Goal: Transaction & Acquisition: Purchase product/service

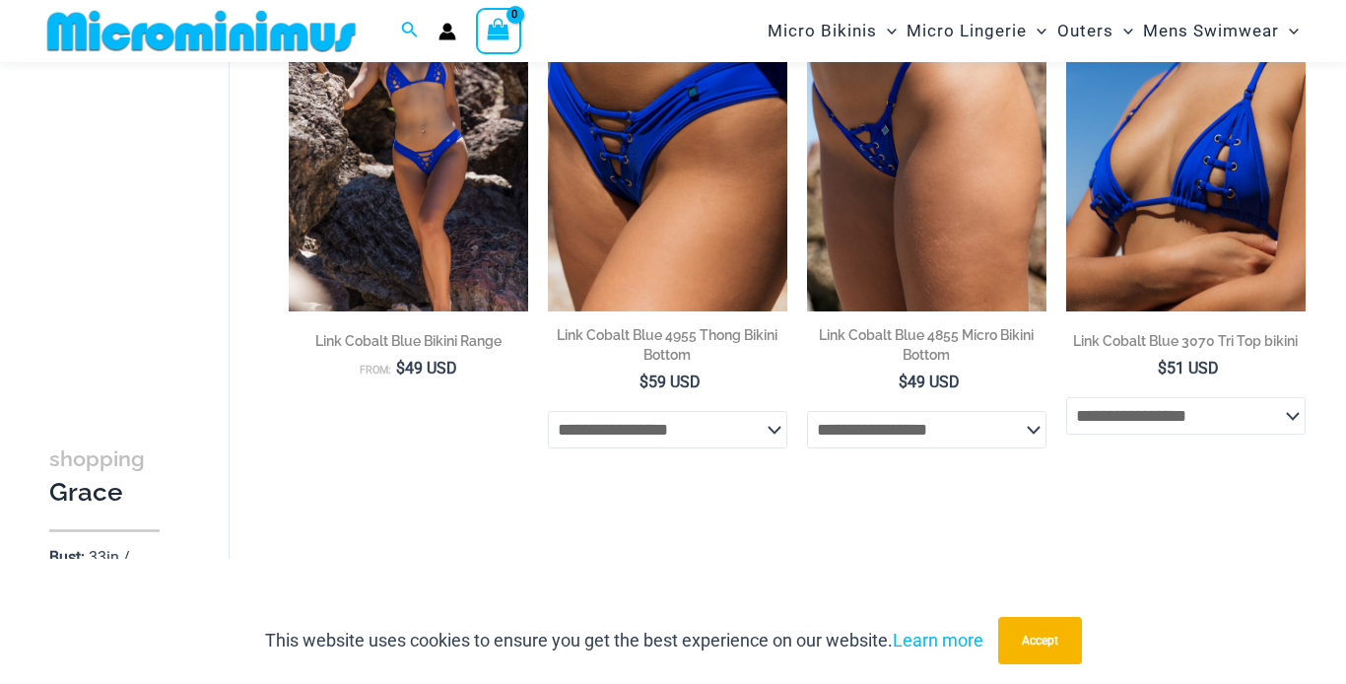
scroll to position [267, 0]
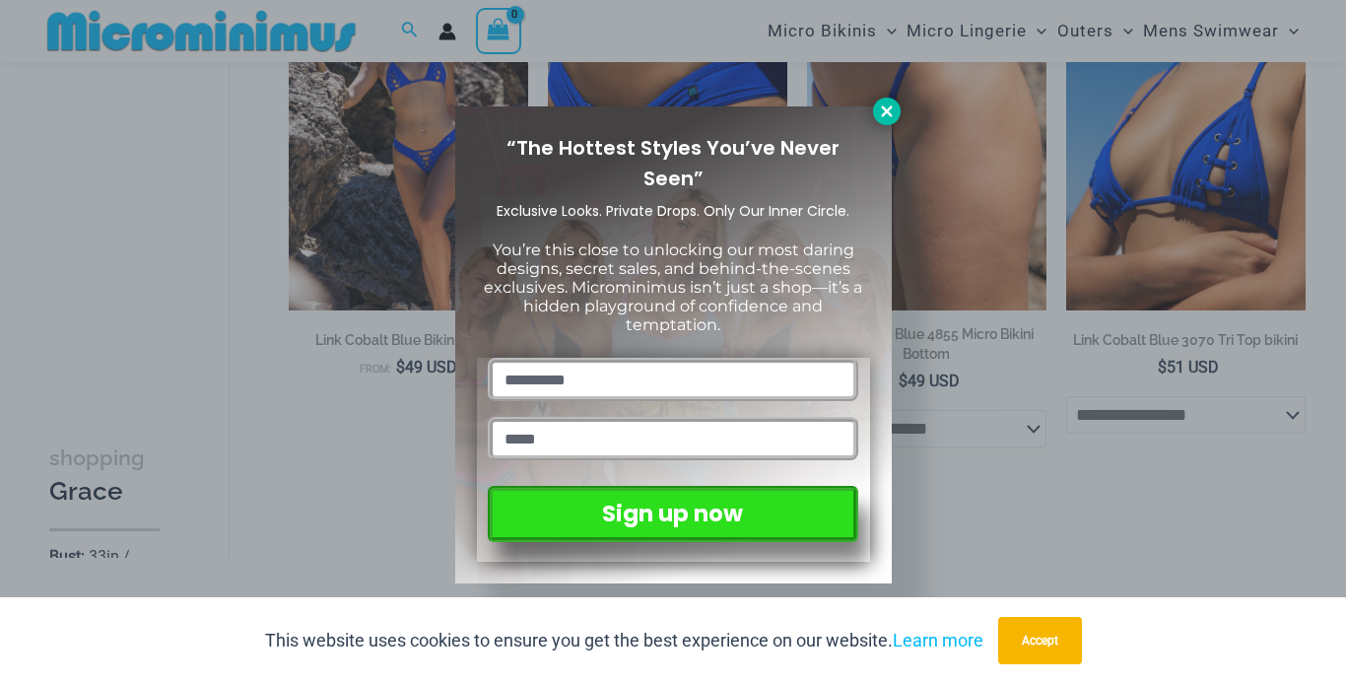
click at [888, 113] on icon at bounding box center [886, 110] width 11 height 11
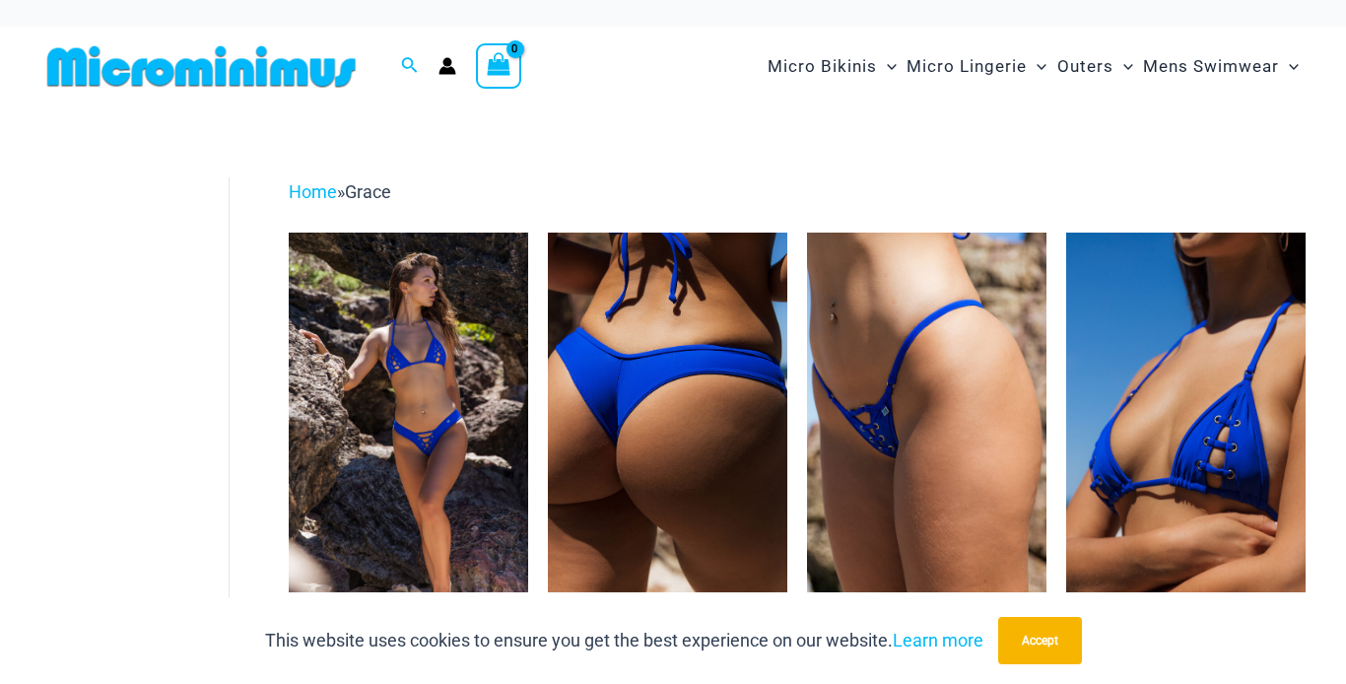
scroll to position [0, 0]
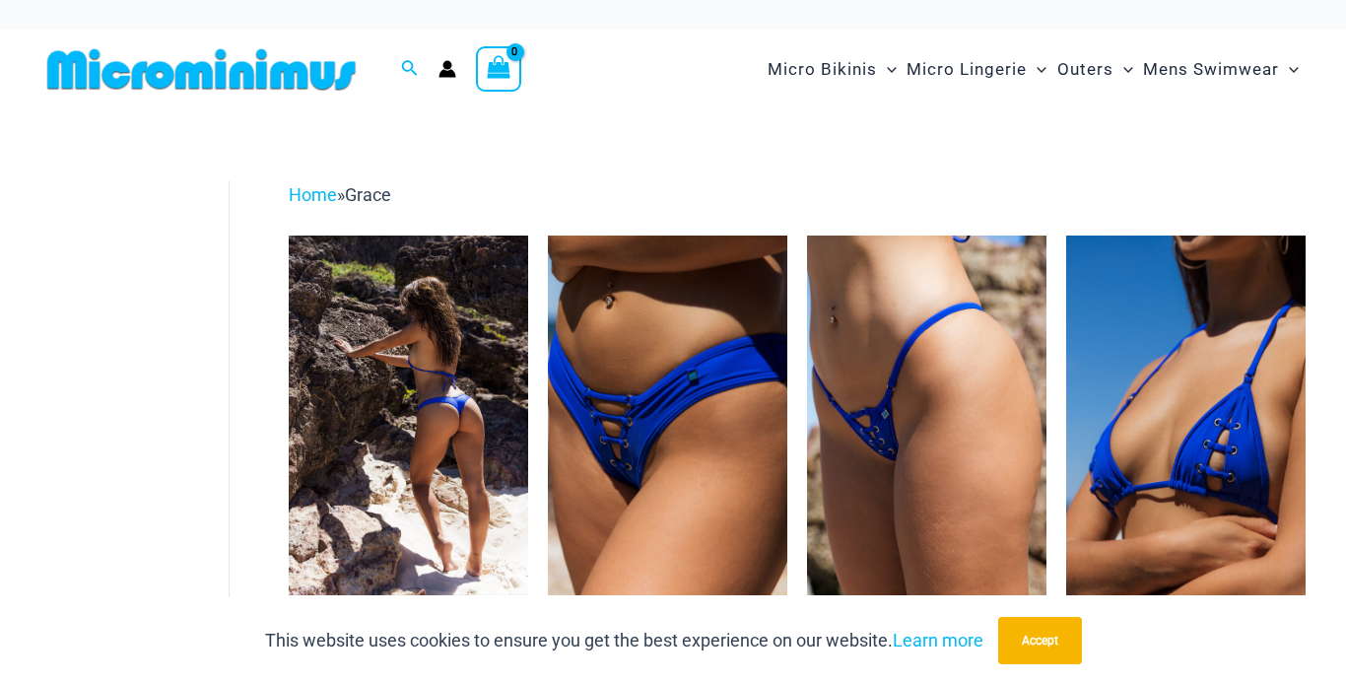
click at [369, 323] on img at bounding box center [408, 415] width 239 height 360
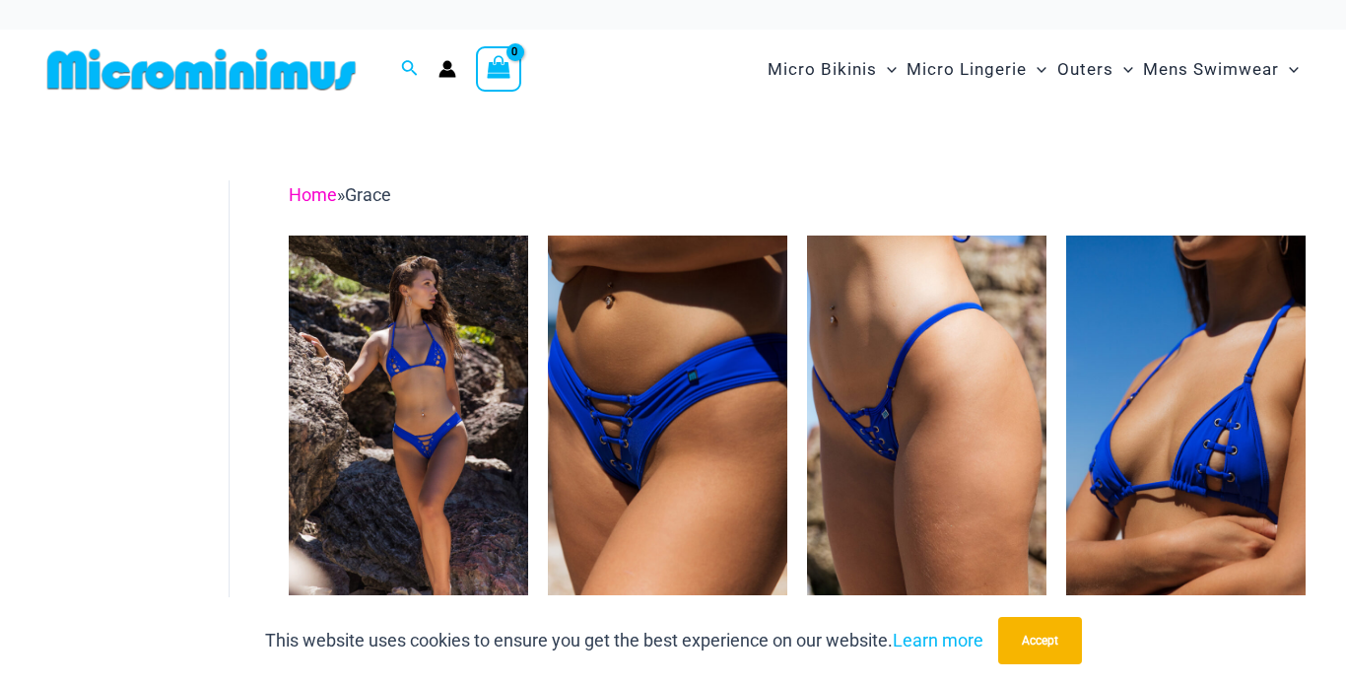
click at [317, 196] on link "Home" at bounding box center [313, 194] width 48 height 21
click at [376, 196] on span "Grace" at bounding box center [368, 194] width 46 height 21
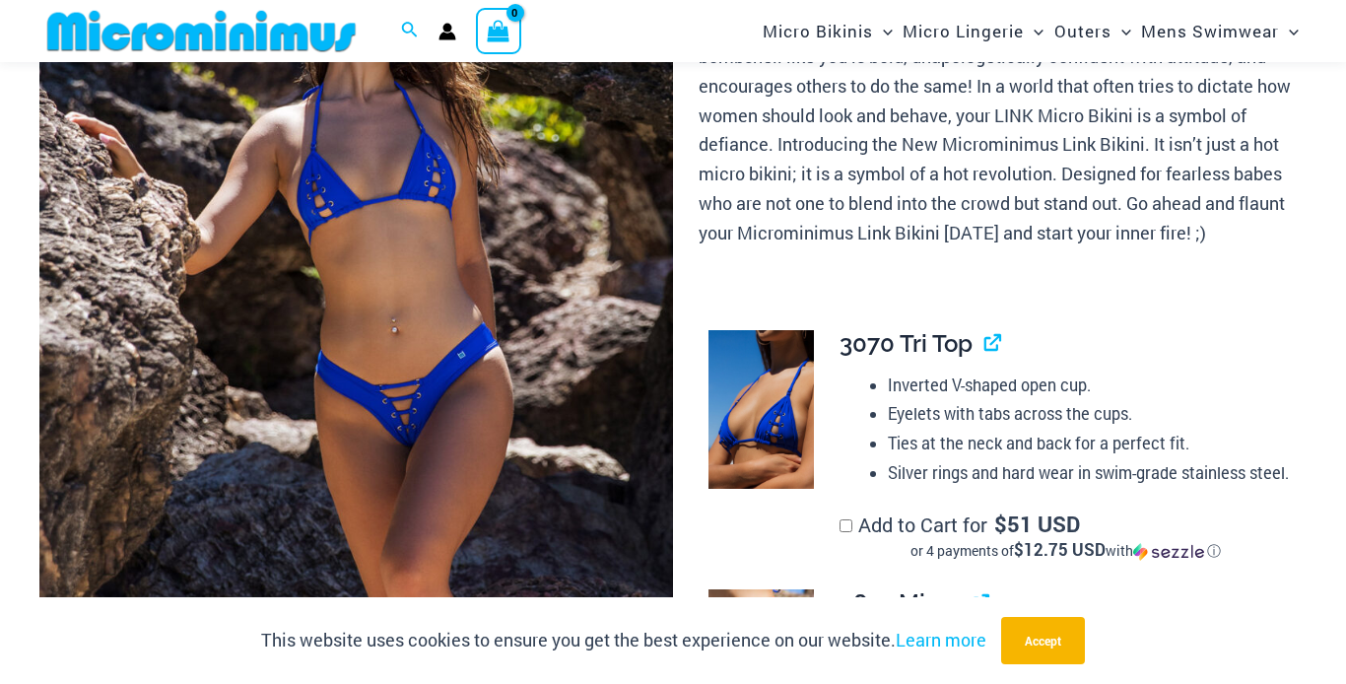
scroll to position [321, 0]
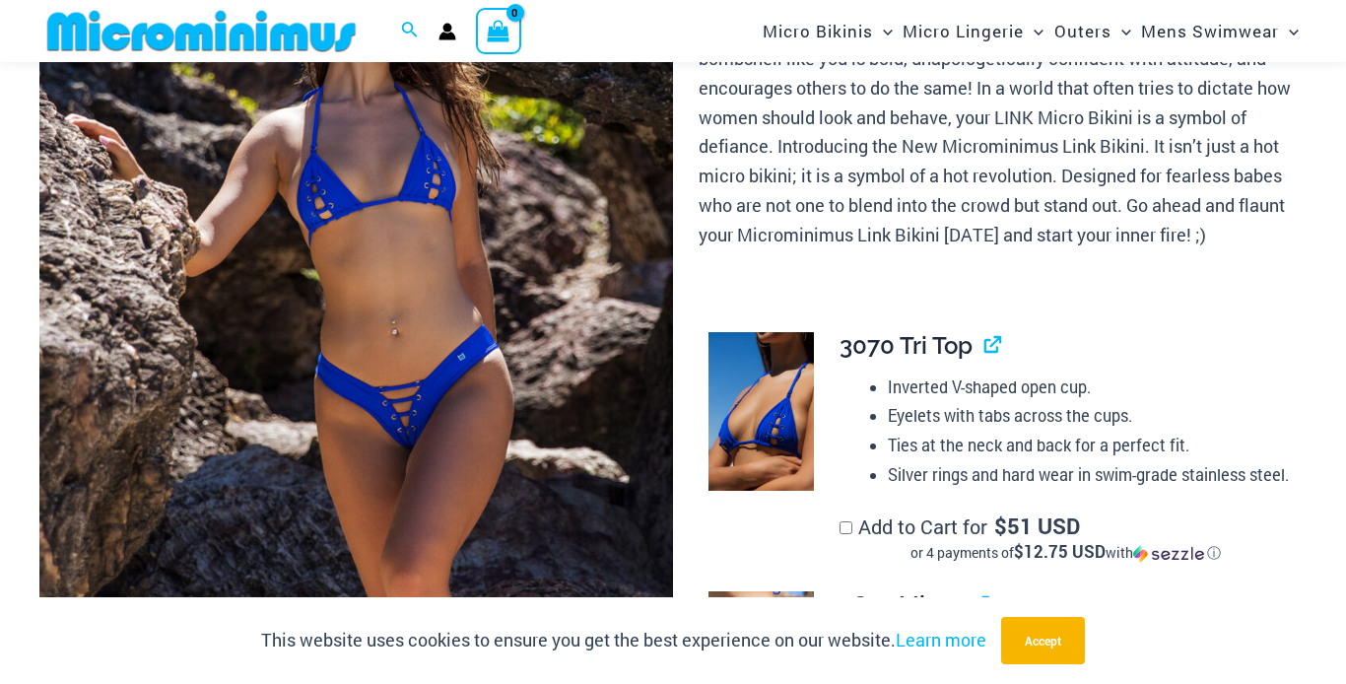
click at [386, 313] on img at bounding box center [355, 333] width 633 height 951
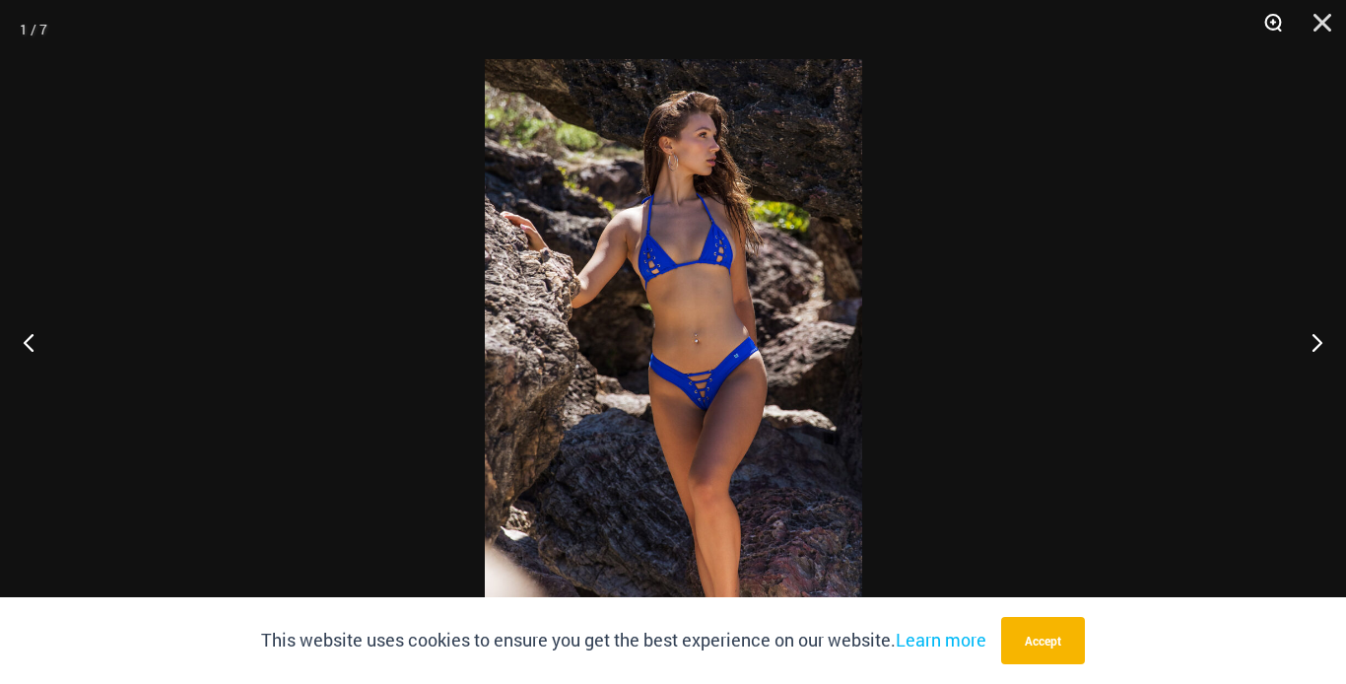
click at [1274, 20] on button "Zoom" at bounding box center [1265, 29] width 49 height 59
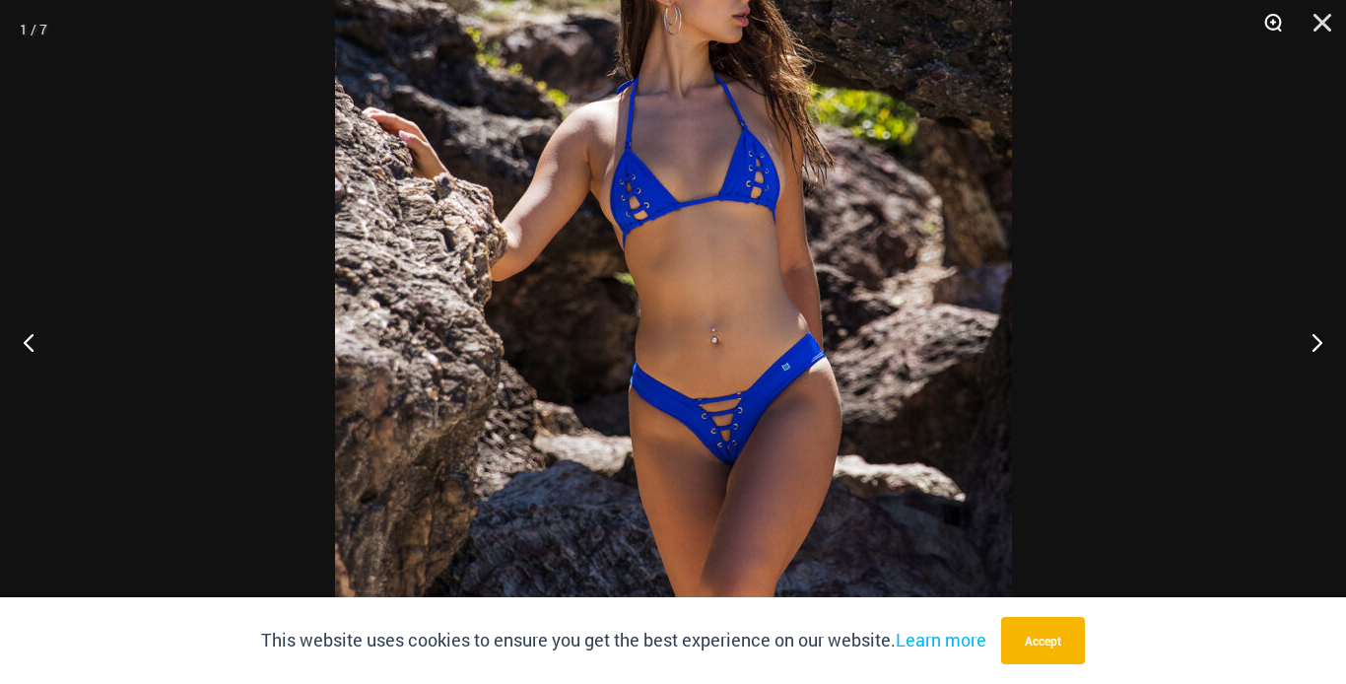
click at [1275, 15] on button "Zoom" at bounding box center [1265, 29] width 49 height 59
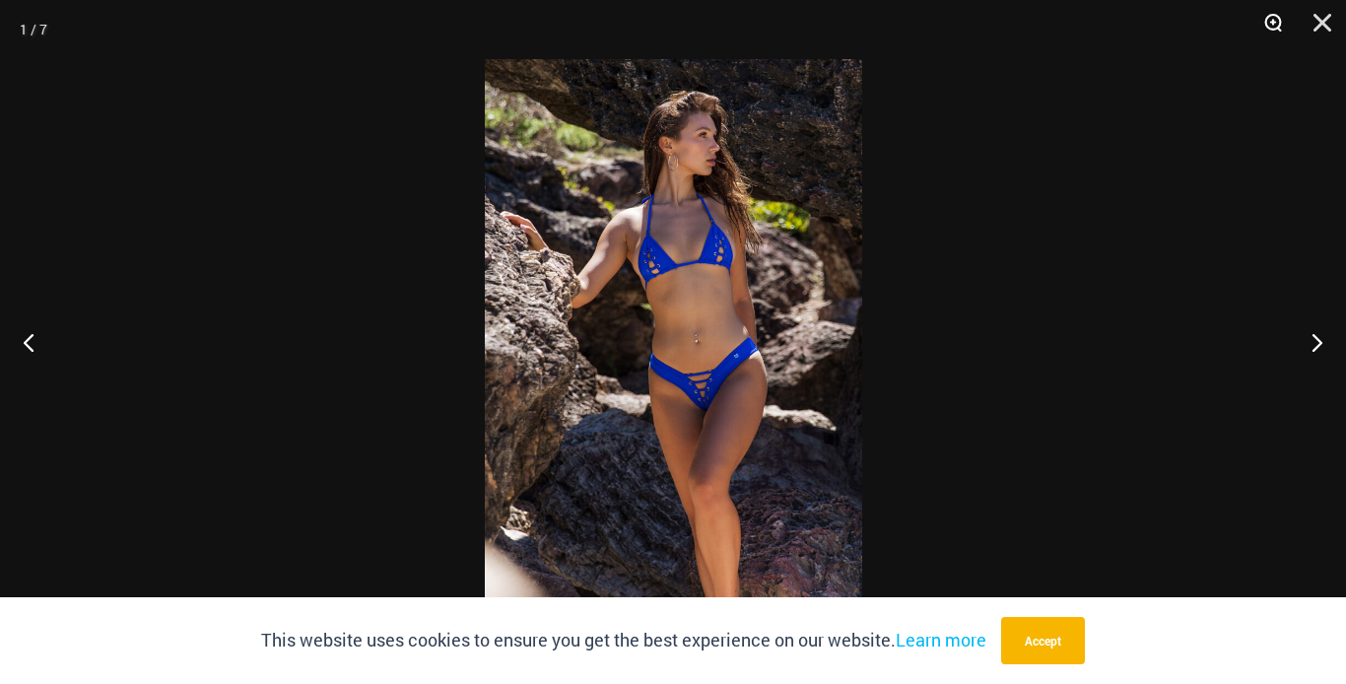
click at [1275, 15] on button "Zoom" at bounding box center [1265, 29] width 49 height 59
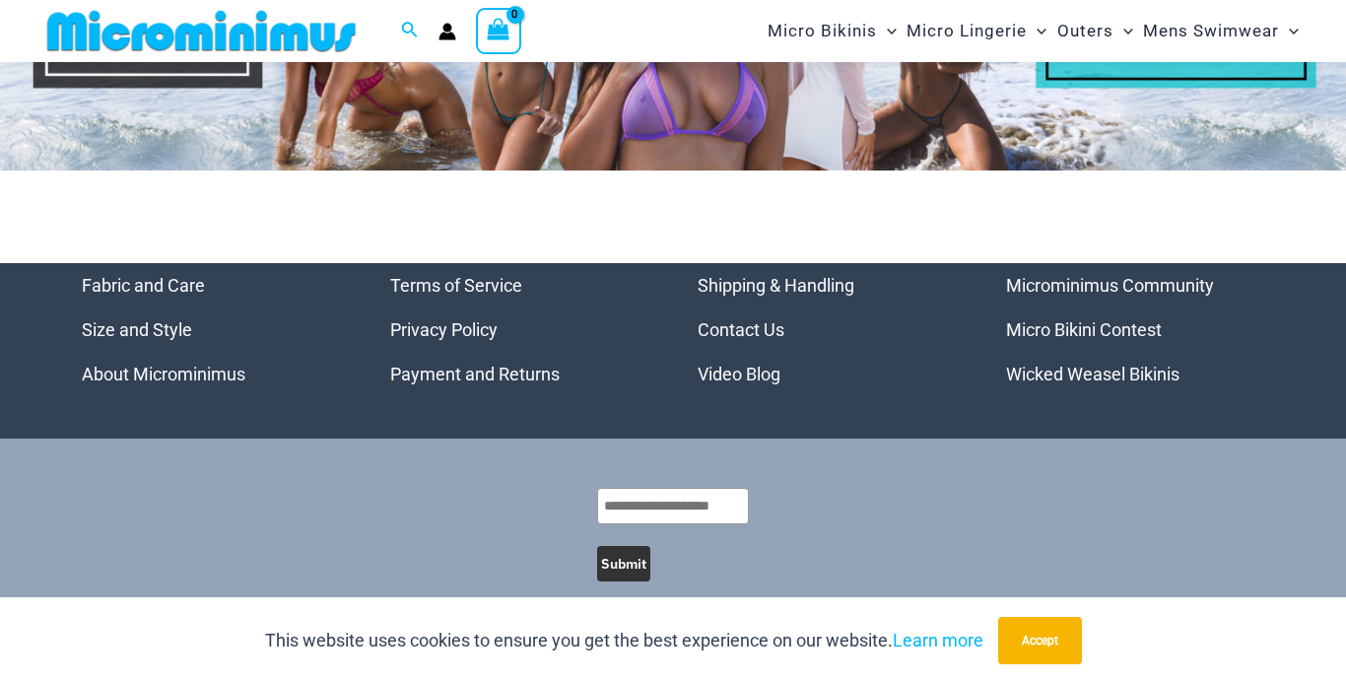
scroll to position [9155, 0]
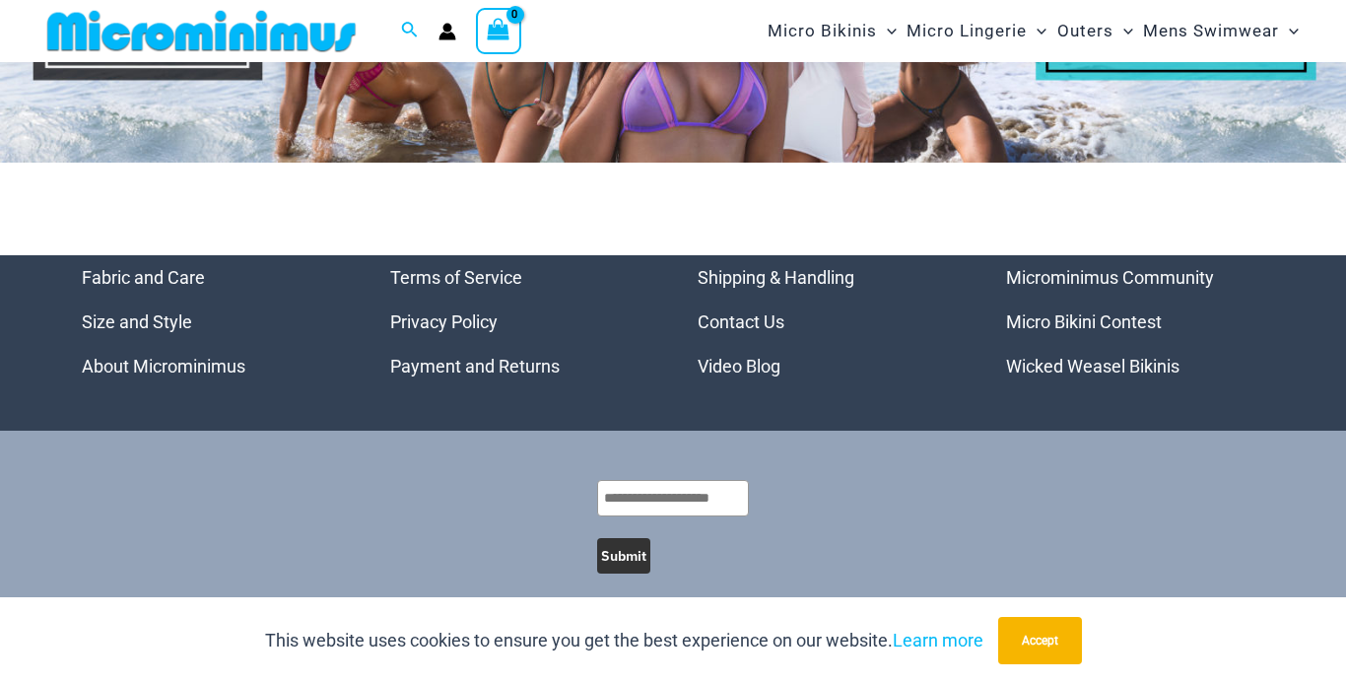
click at [1088, 311] on link "Micro Bikini Contest" at bounding box center [1084, 321] width 156 height 21
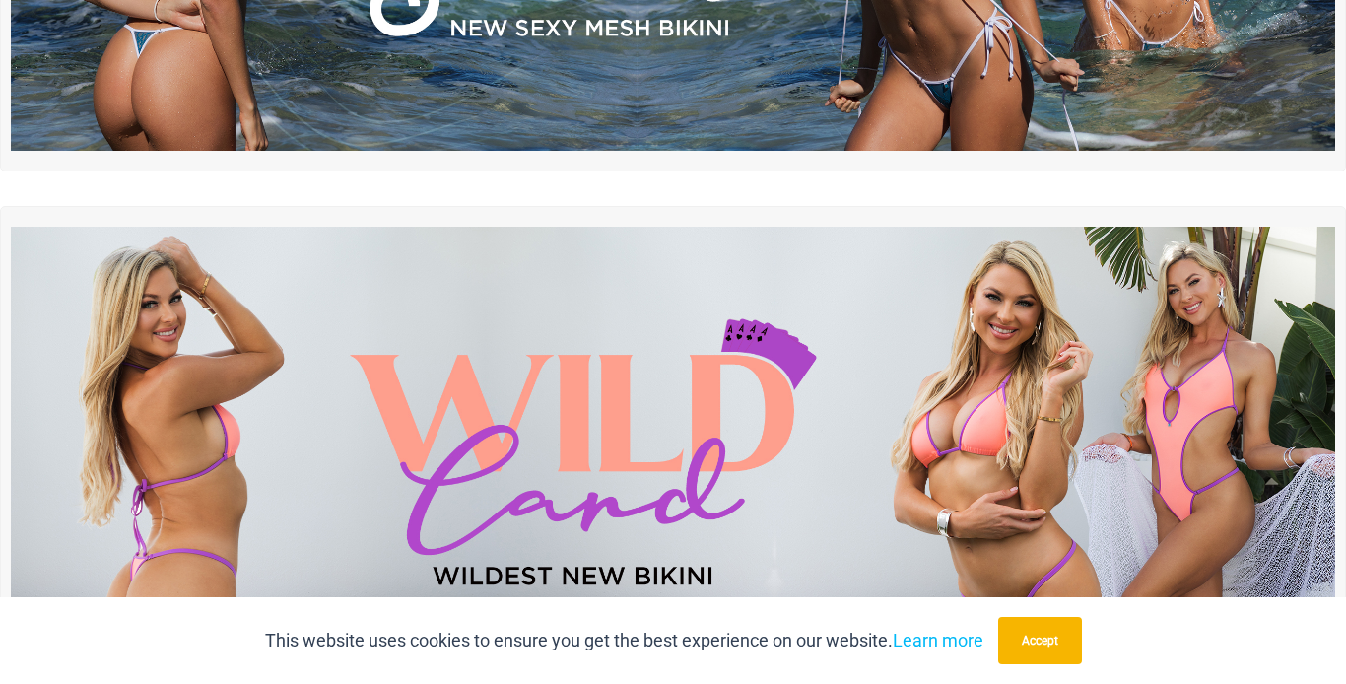
scroll to position [0, 0]
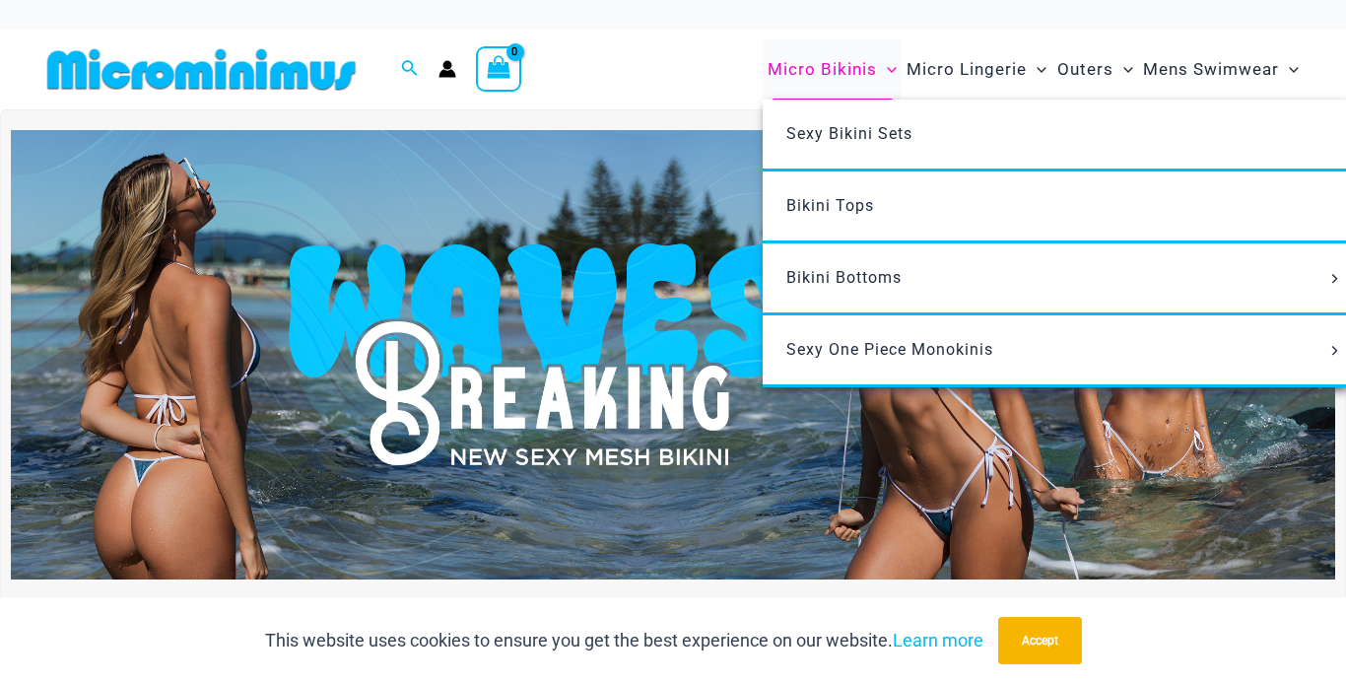
click at [842, 75] on span "Micro Bikinis" at bounding box center [821, 69] width 109 height 50
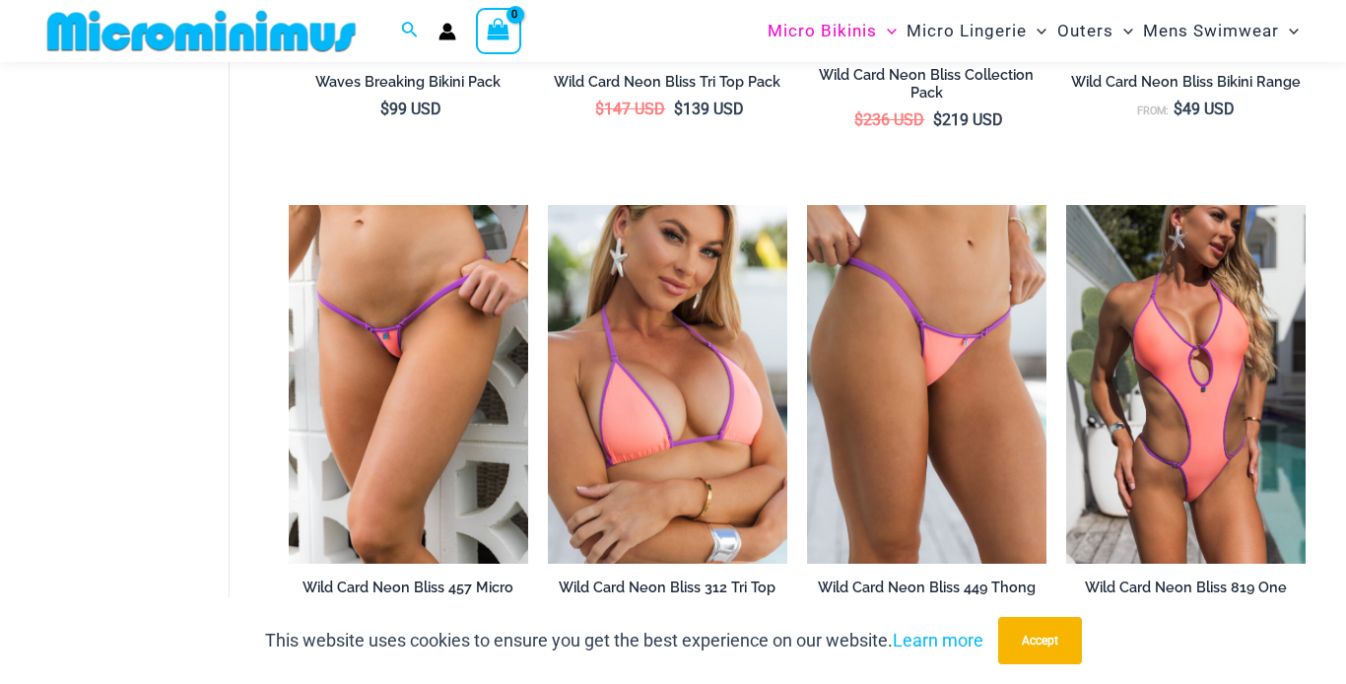
scroll to position [1019, 0]
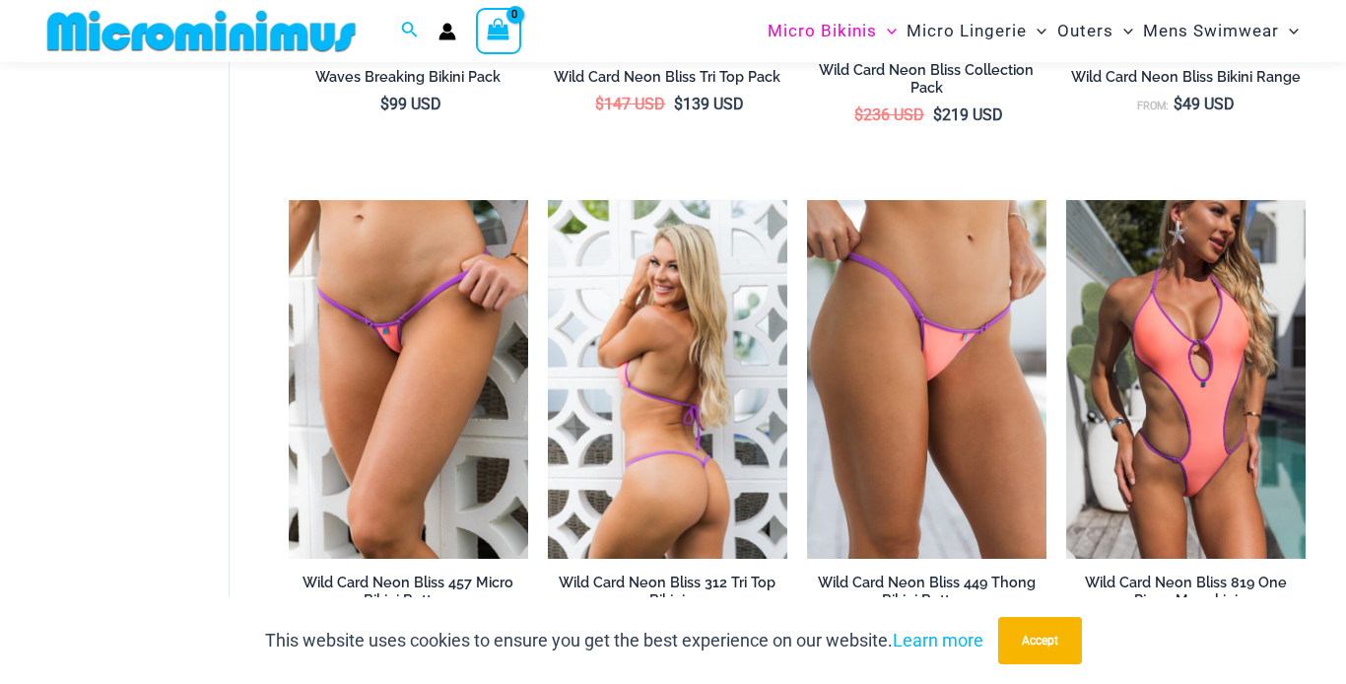
click at [687, 320] on img at bounding box center [667, 380] width 239 height 360
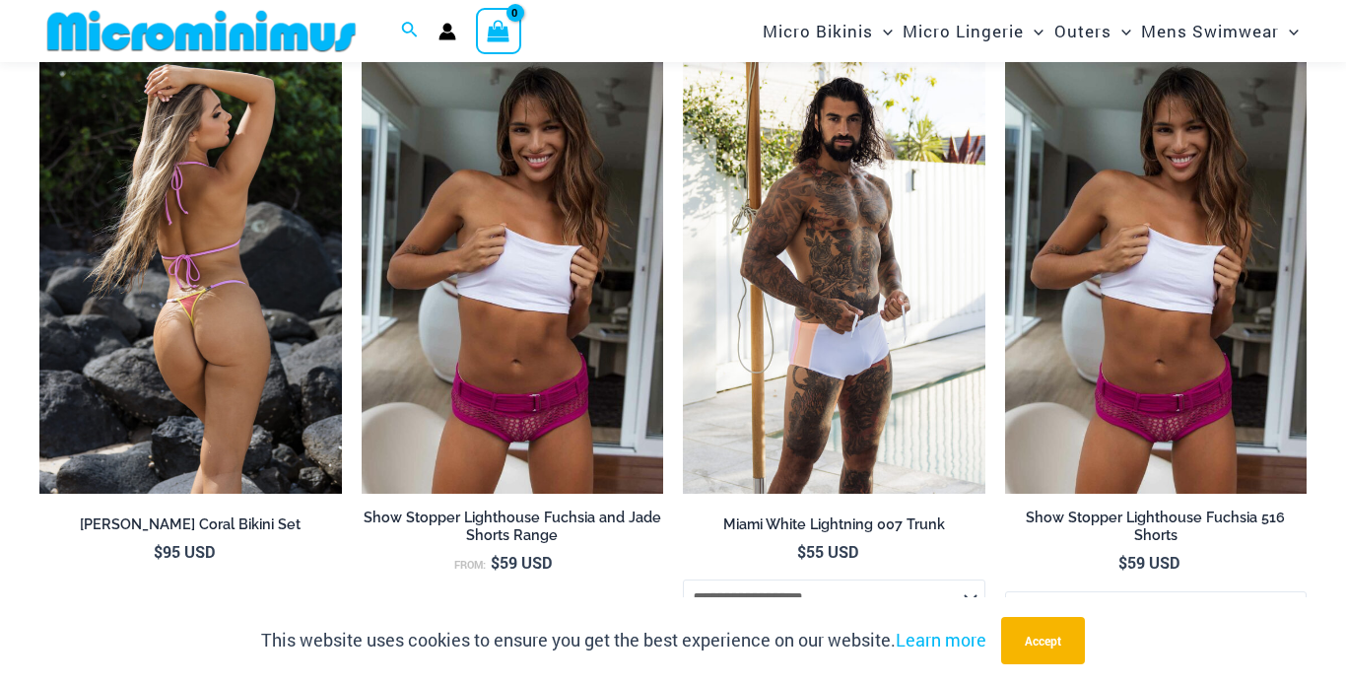
scroll to position [2928, 0]
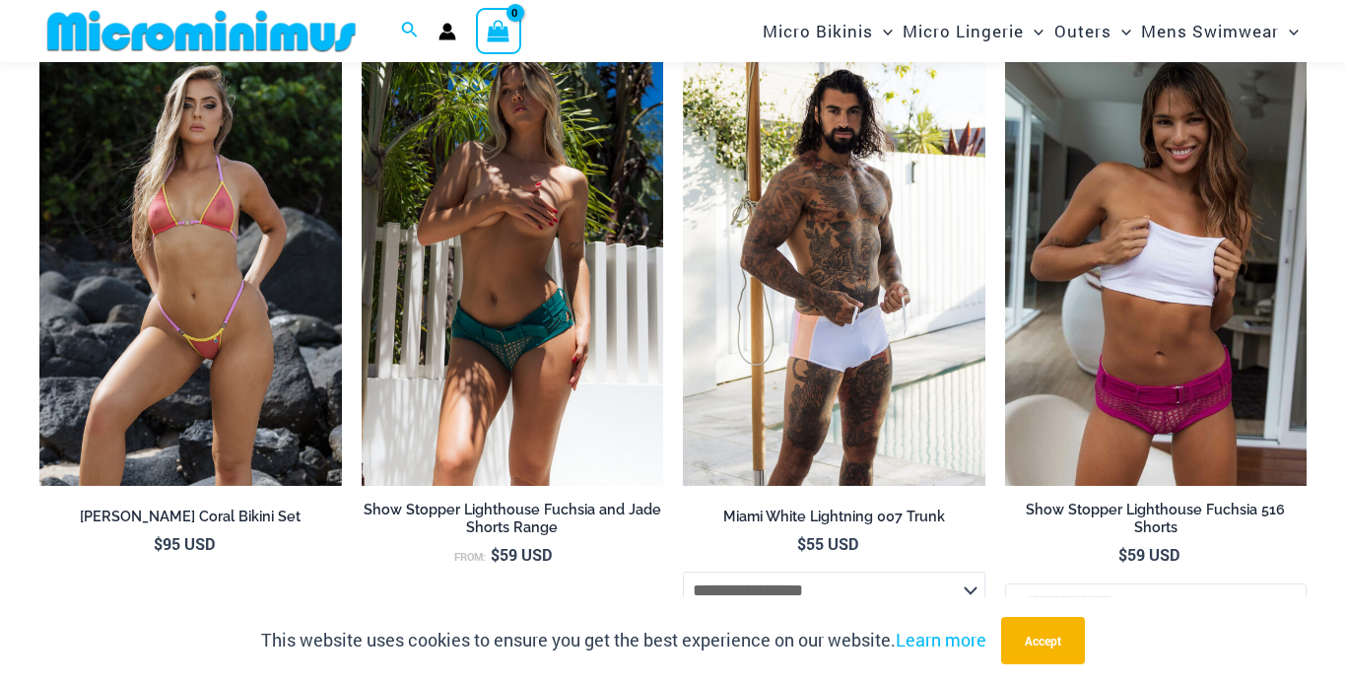
click at [500, 365] on img at bounding box center [513, 259] width 302 height 453
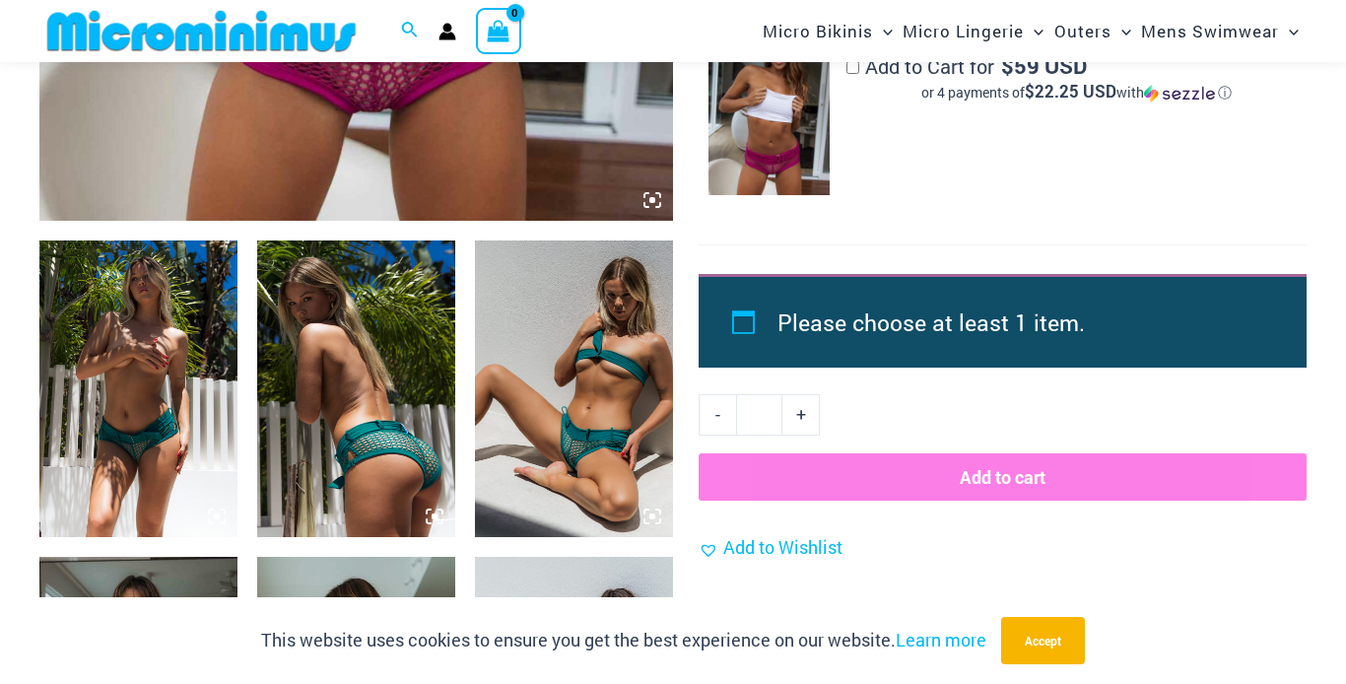
scroll to position [912, 0]
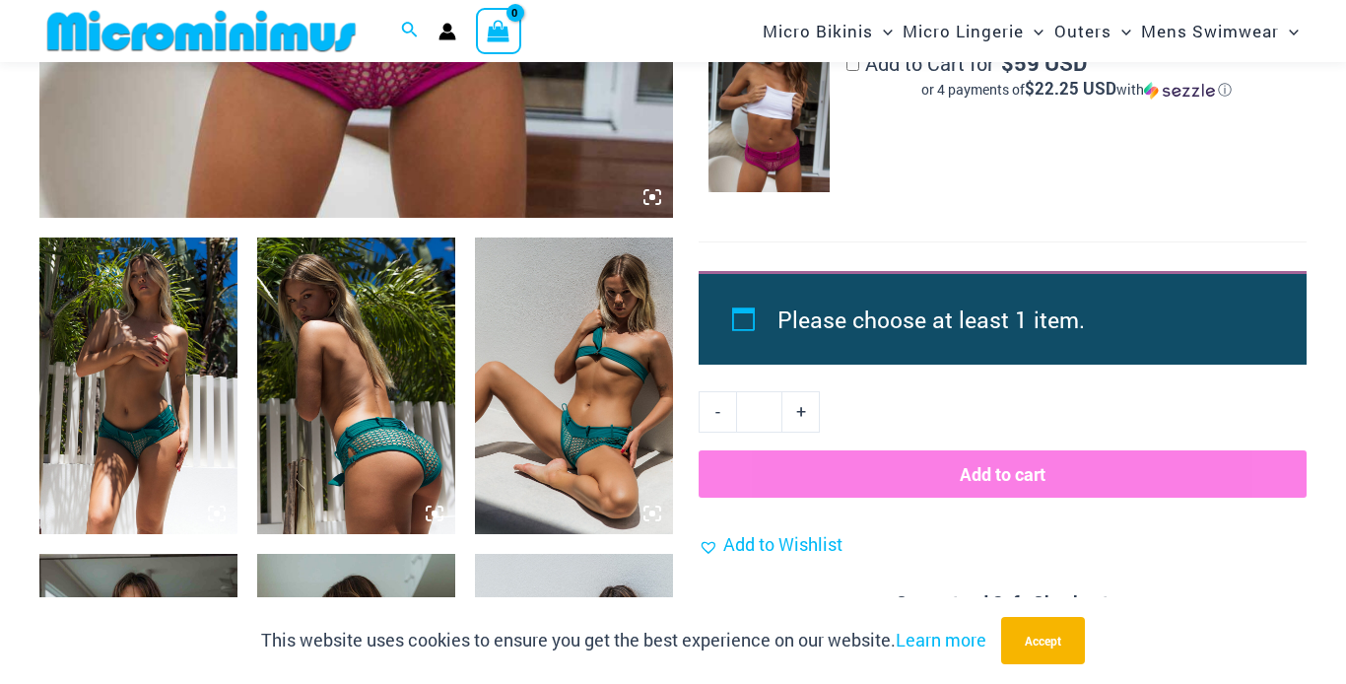
click at [561, 426] on img at bounding box center [574, 385] width 198 height 297
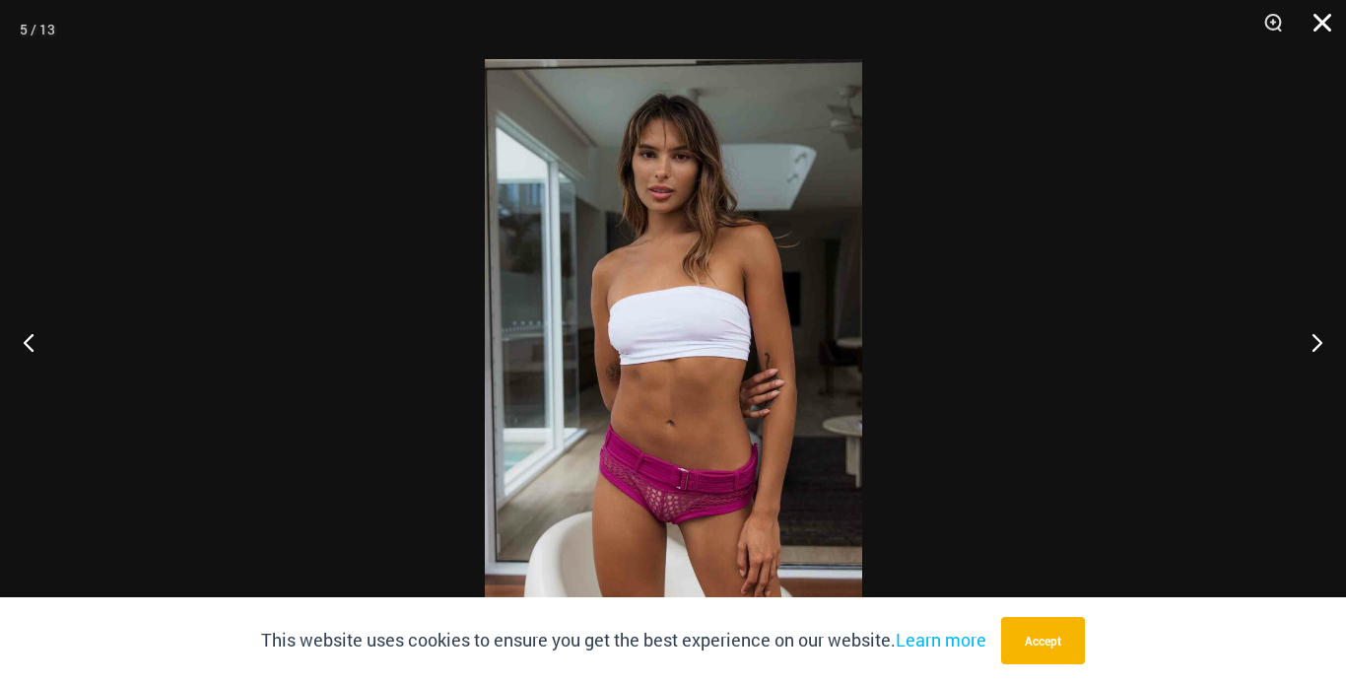
click at [1317, 25] on button "Close" at bounding box center [1315, 29] width 49 height 59
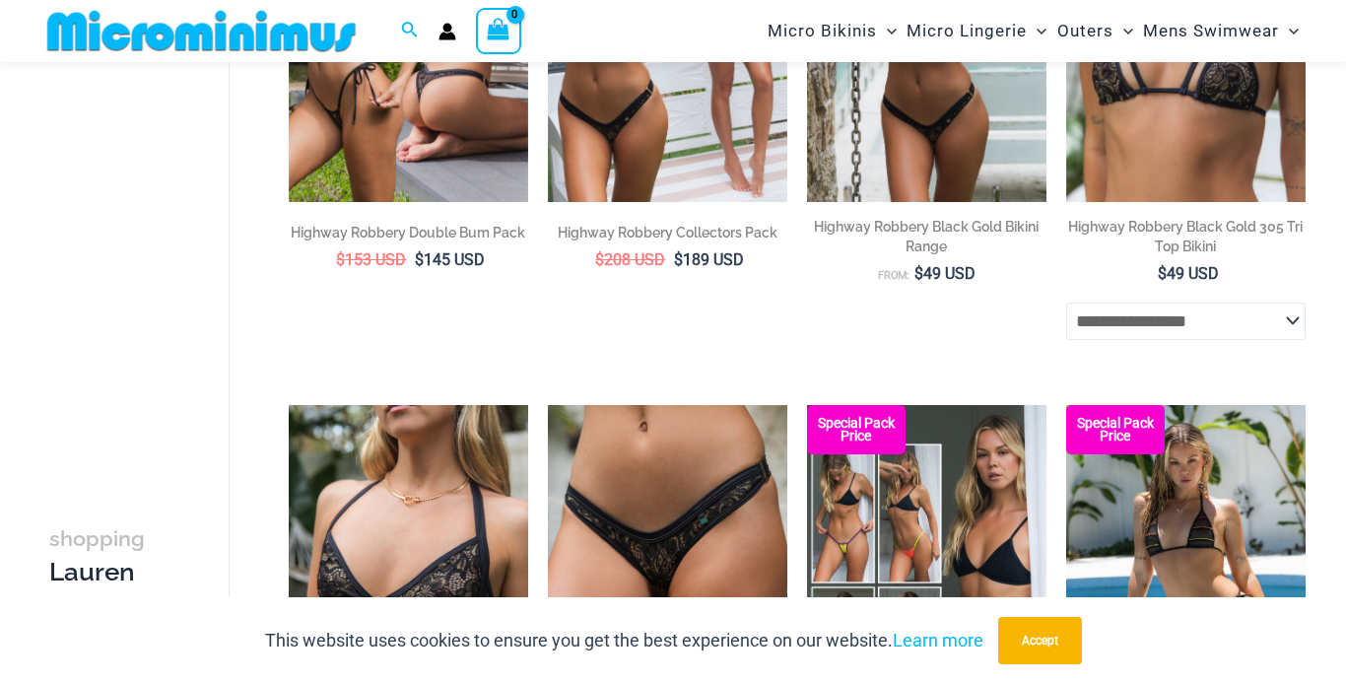
scroll to position [2846, 0]
